Goal: Transaction & Acquisition: Purchase product/service

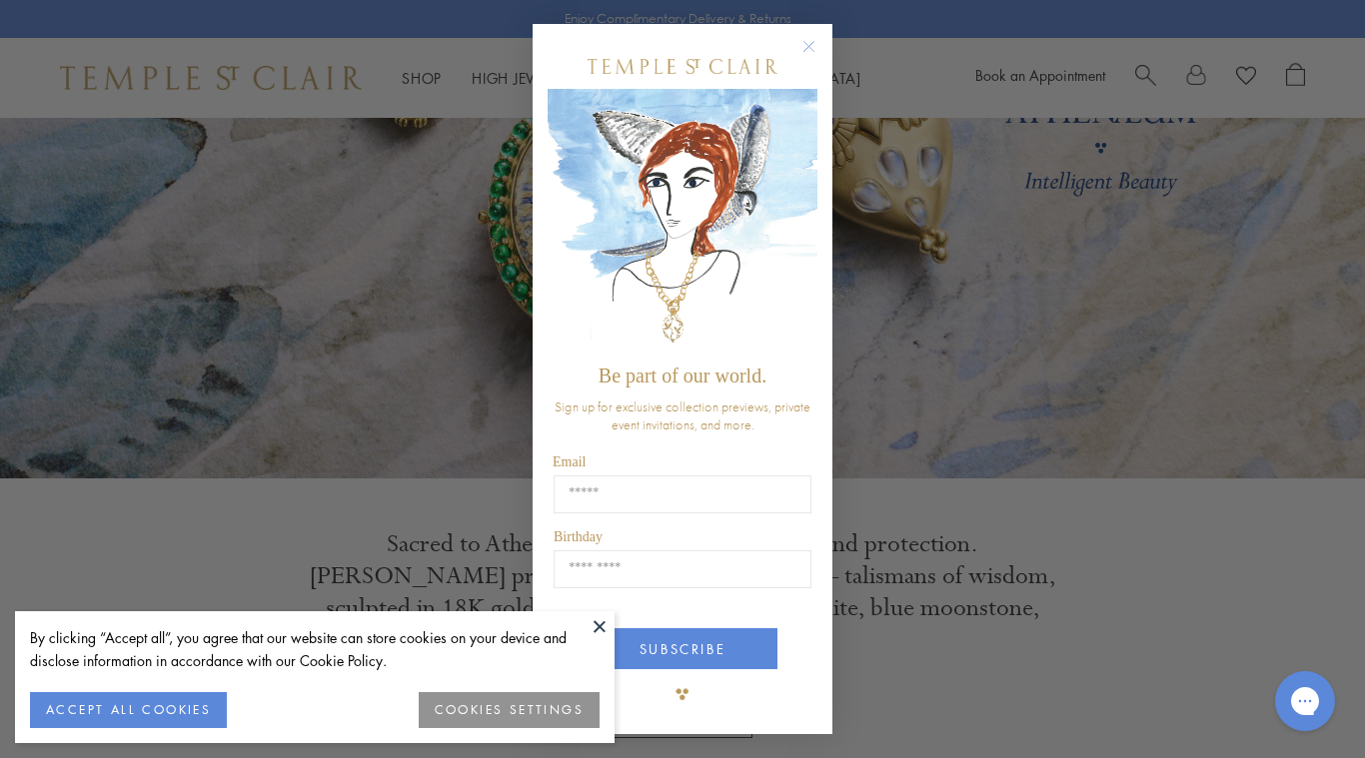
scroll to position [288, 0]
click at [823, 49] on button "Close dialog" at bounding box center [818, 56] width 25 height 25
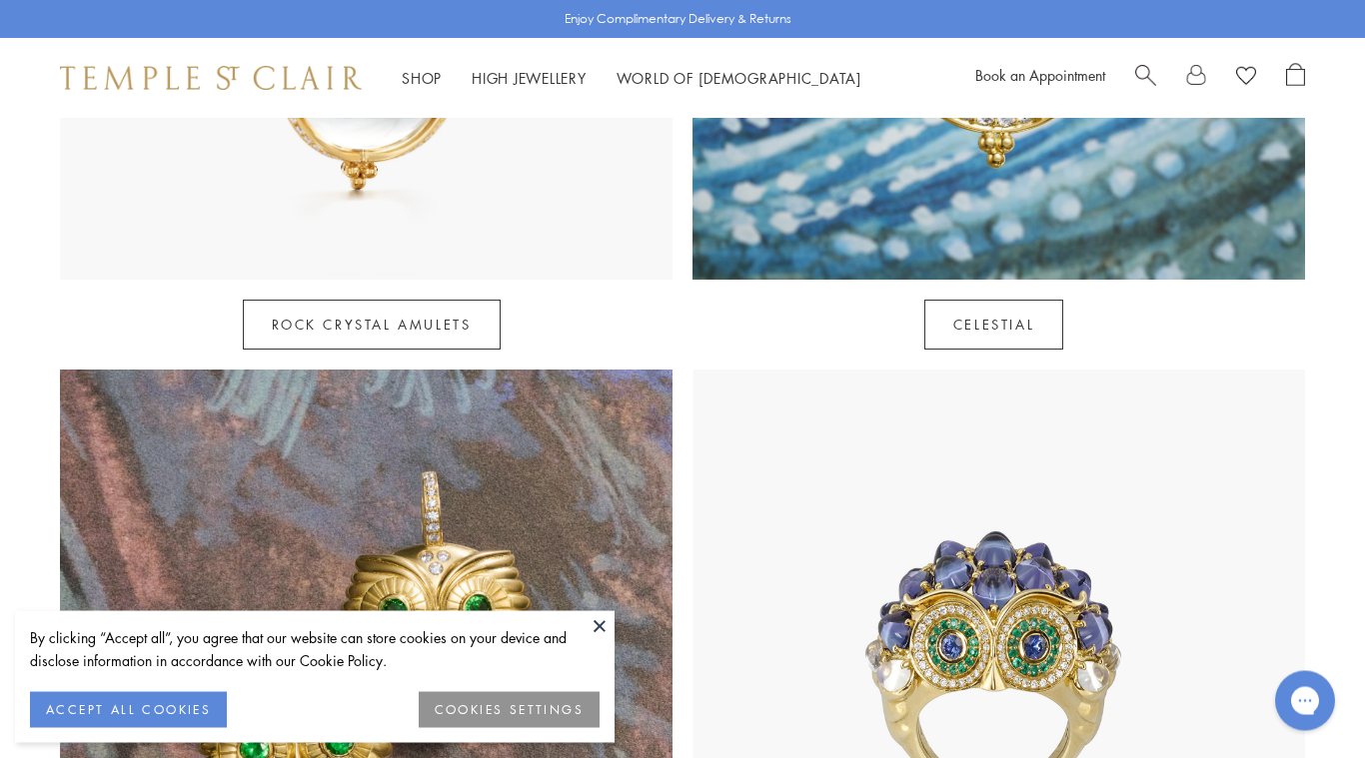
scroll to position [1409, 0]
click at [1004, 301] on link "Celestial" at bounding box center [993, 326] width 139 height 50
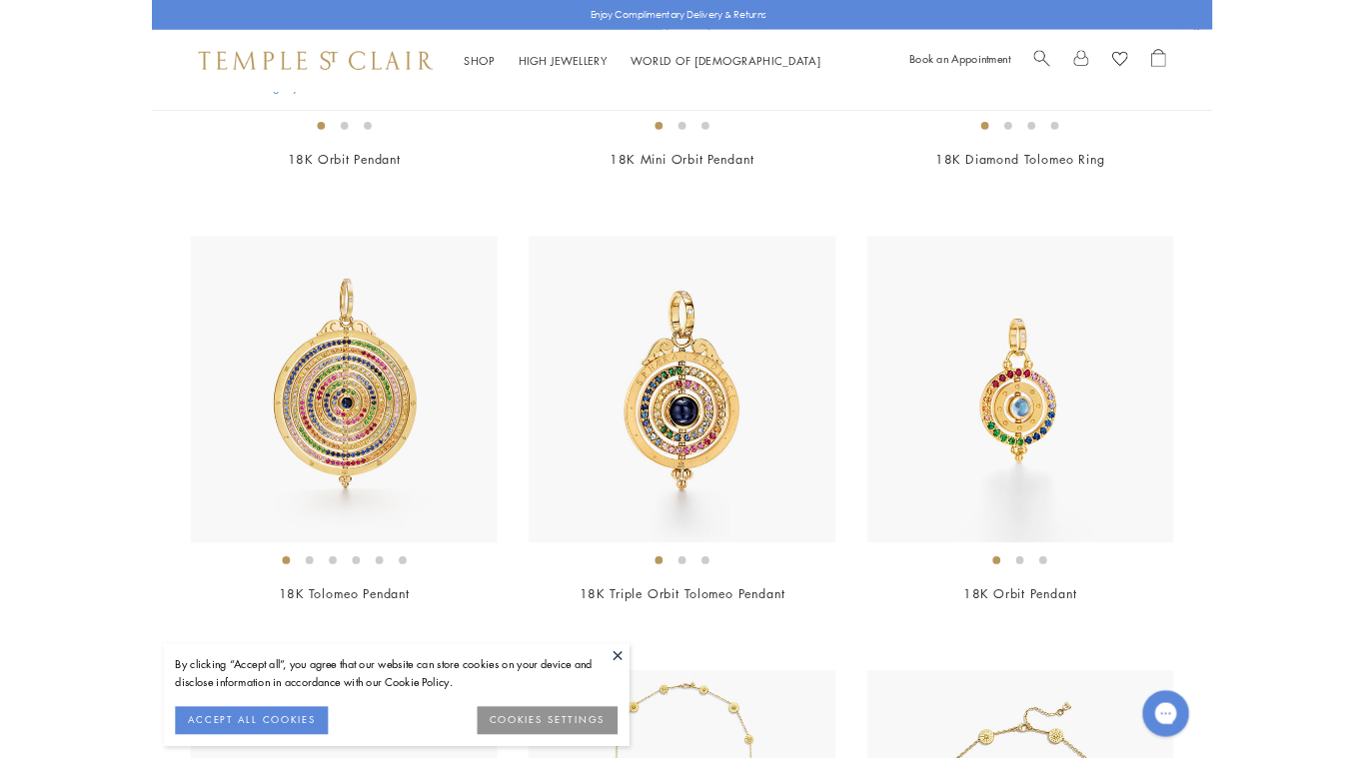
scroll to position [2566, 0]
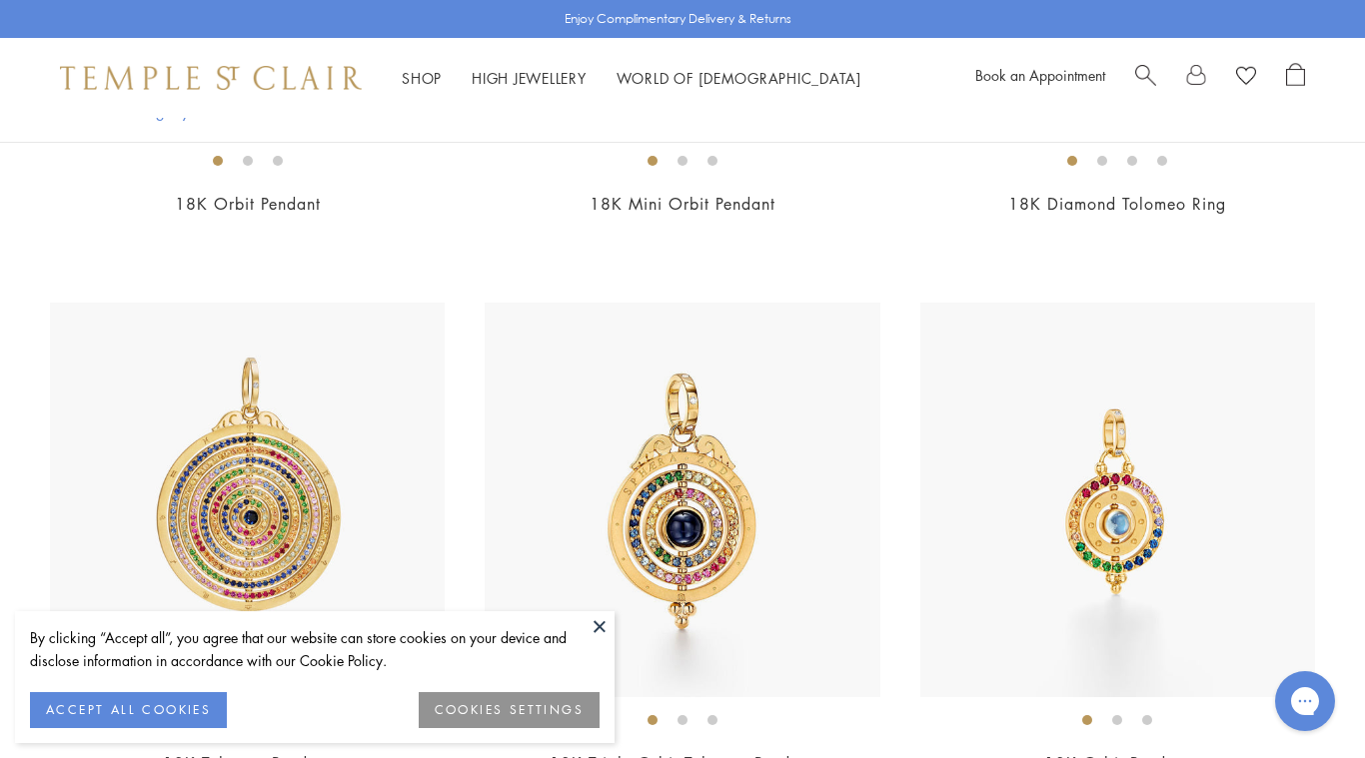
click at [779, 473] on img at bounding box center [682, 500] width 395 height 395
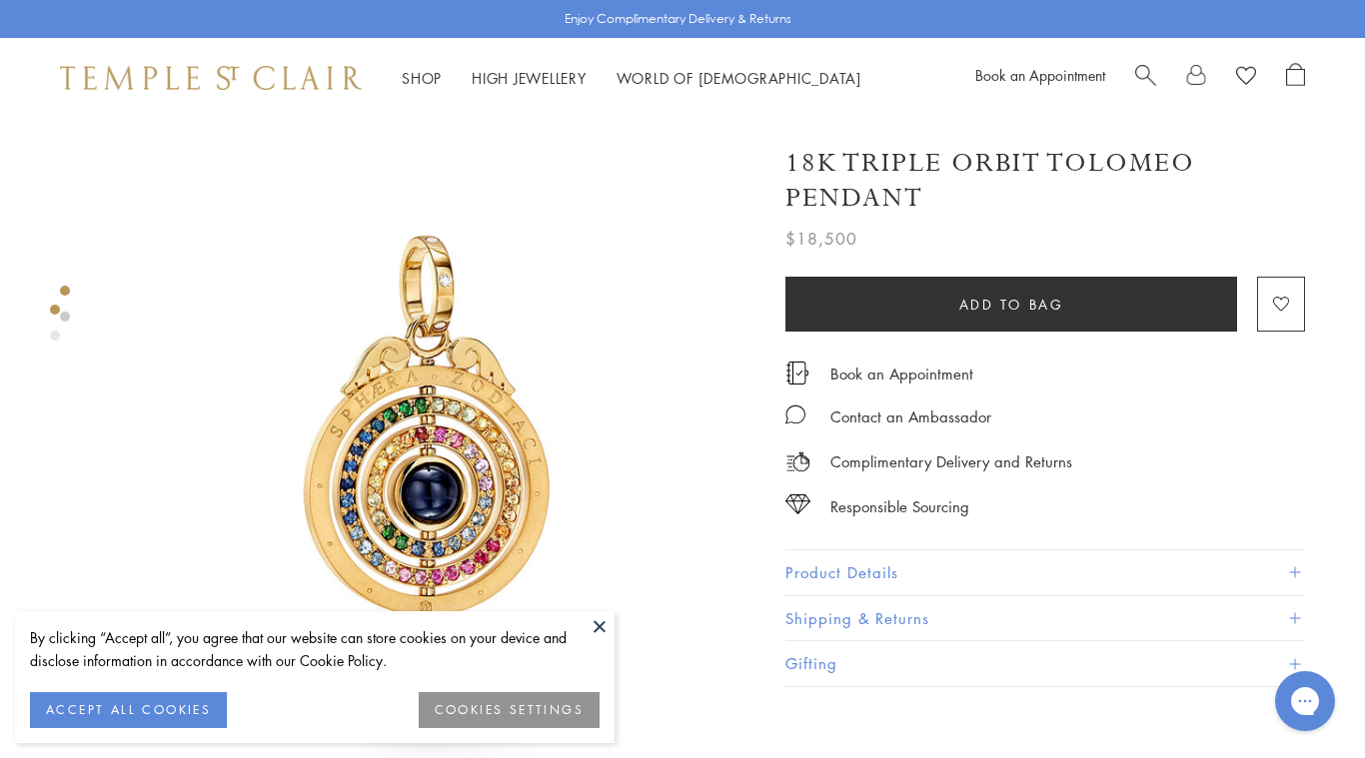
click at [169, 712] on button "ACCEPT ALL COOKIES" at bounding box center [128, 710] width 197 height 36
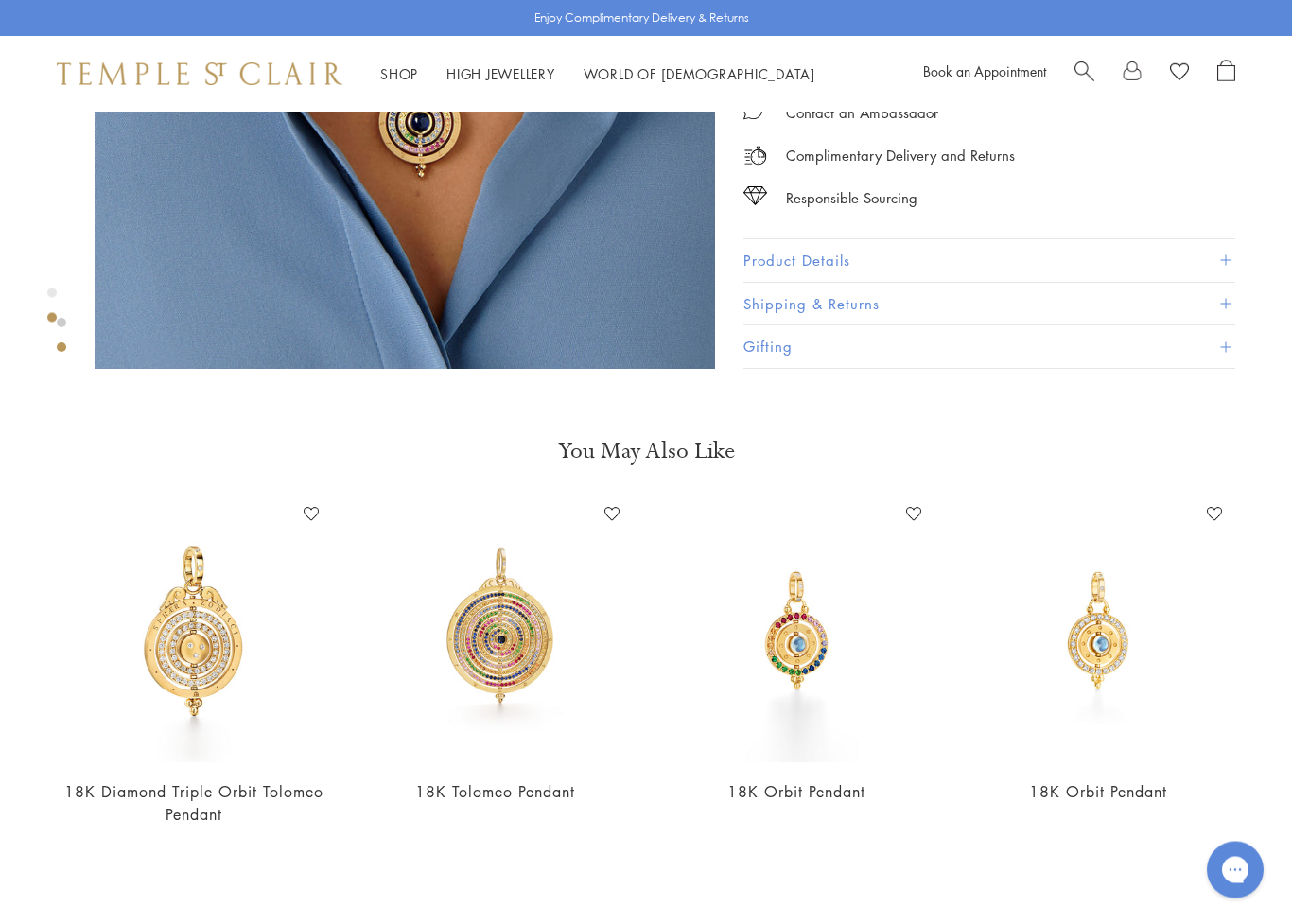
scroll to position [1012, 0]
click at [510, 631] on img at bounding box center [496, 631] width 264 height 264
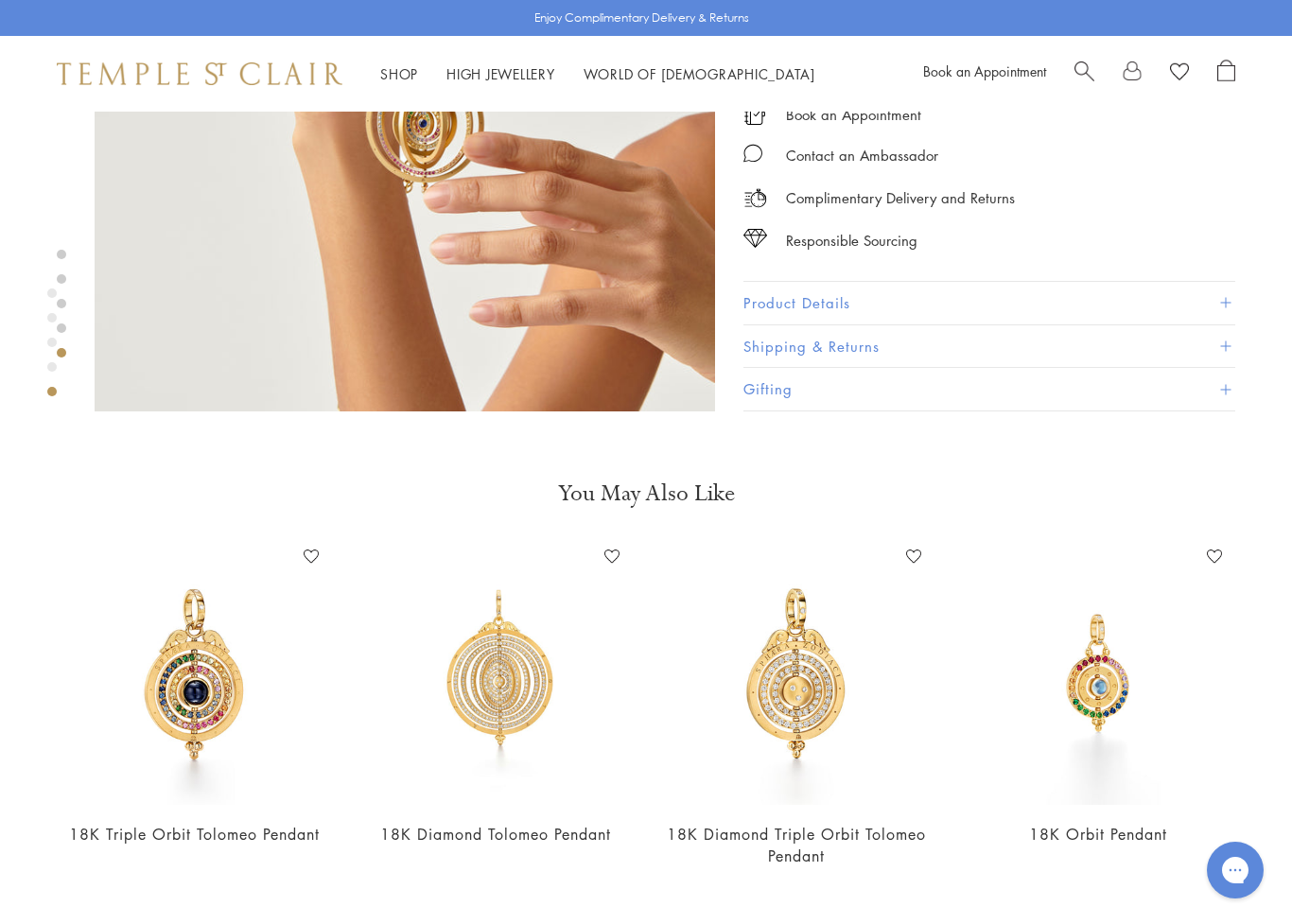
scroll to position [2930, 0]
